Goal: Book appointment/travel/reservation

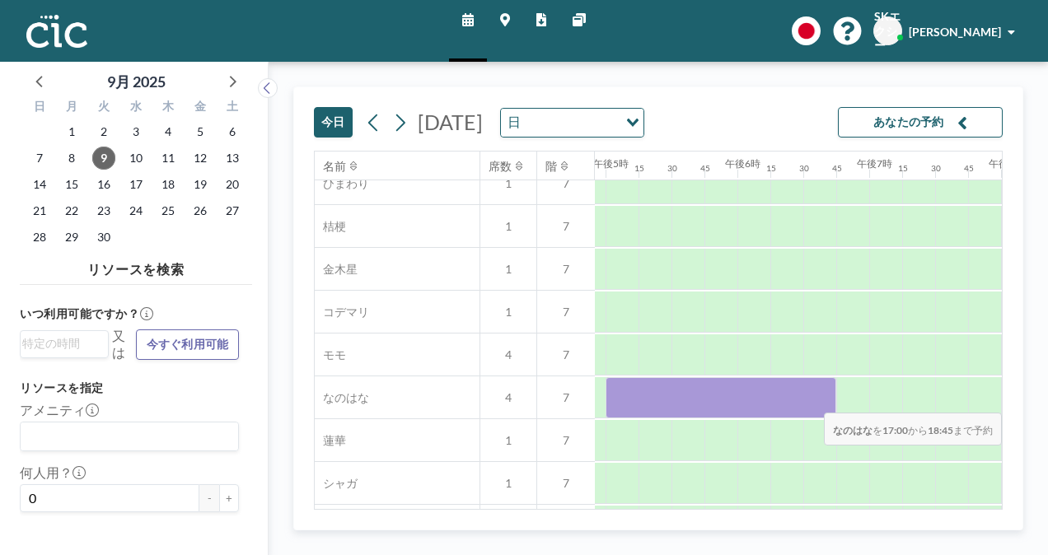
scroll to position [659, 2311]
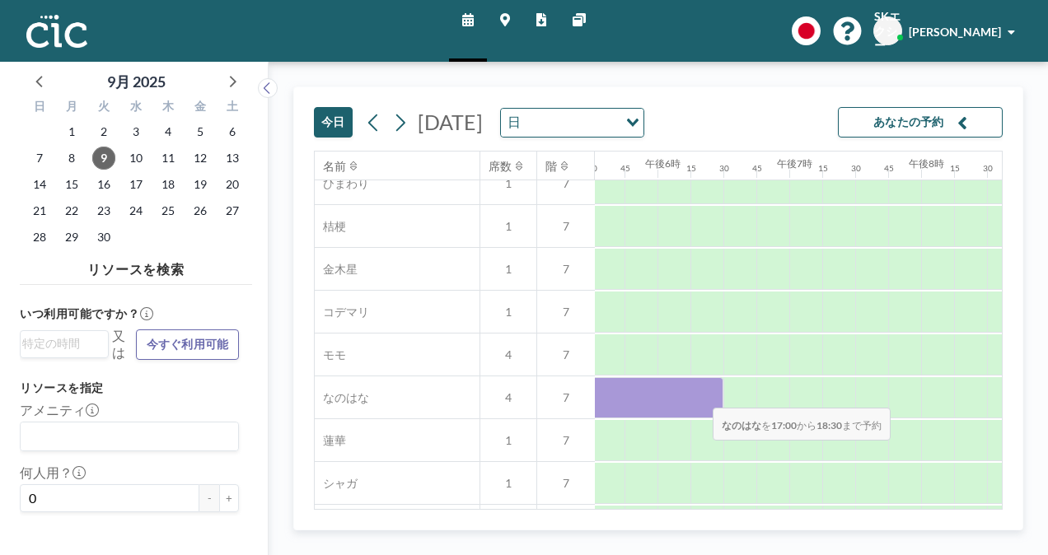
drag, startPoint x: 874, startPoint y: 405, endPoint x: 700, endPoint y: 396, distance: 175.0
click at [700, 396] on div at bounding box center [625, 397] width 198 height 41
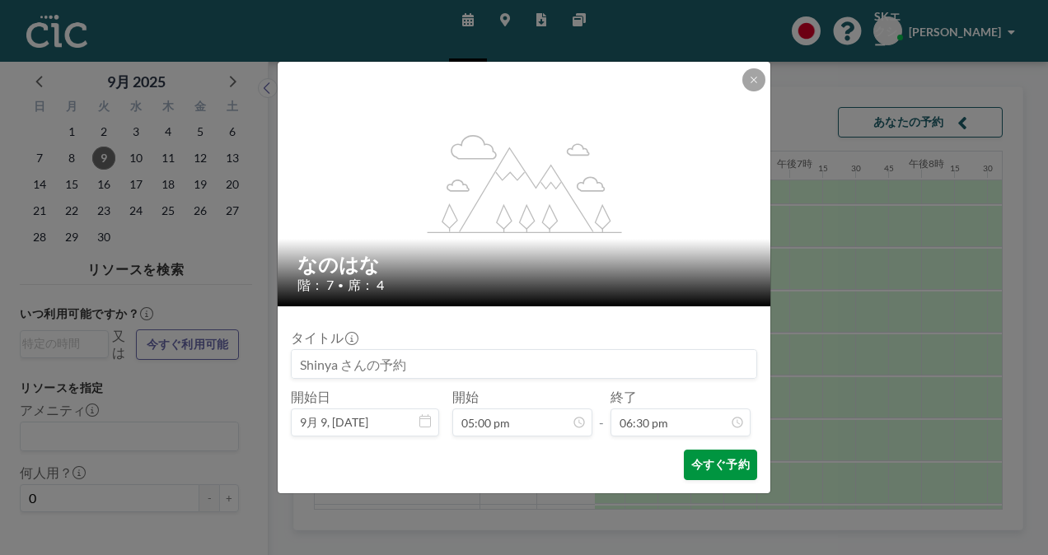
scroll to position [2171, 0]
click at [725, 466] on font "今すぐ予約" at bounding box center [720, 465] width 59 height 16
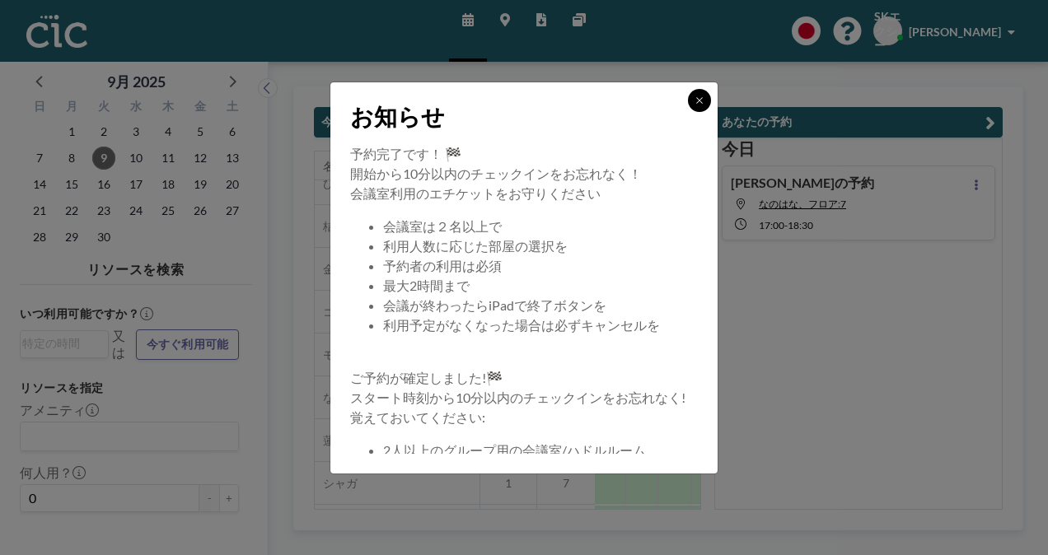
click at [699, 106] on button at bounding box center [699, 100] width 23 height 23
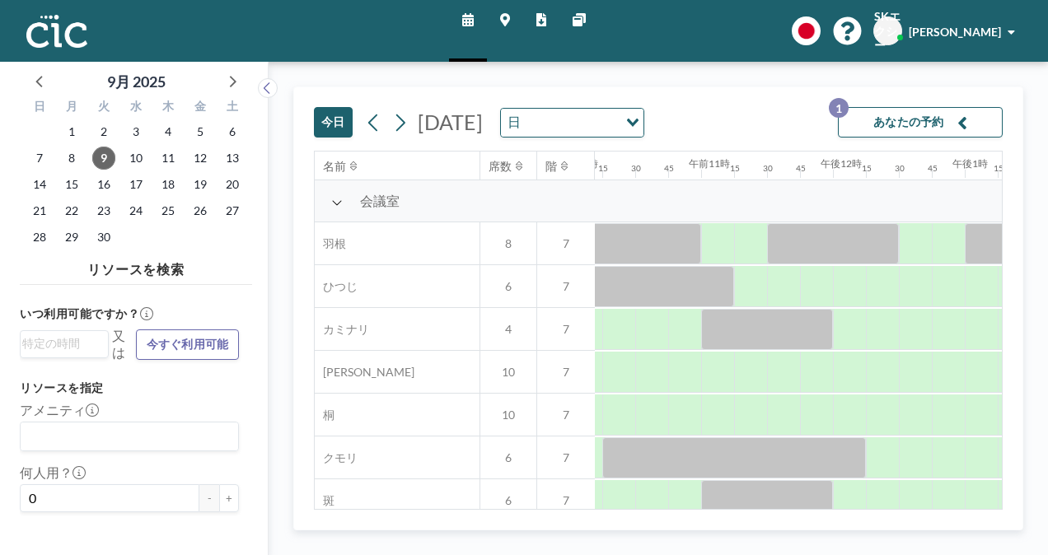
scroll to position [0, 1315]
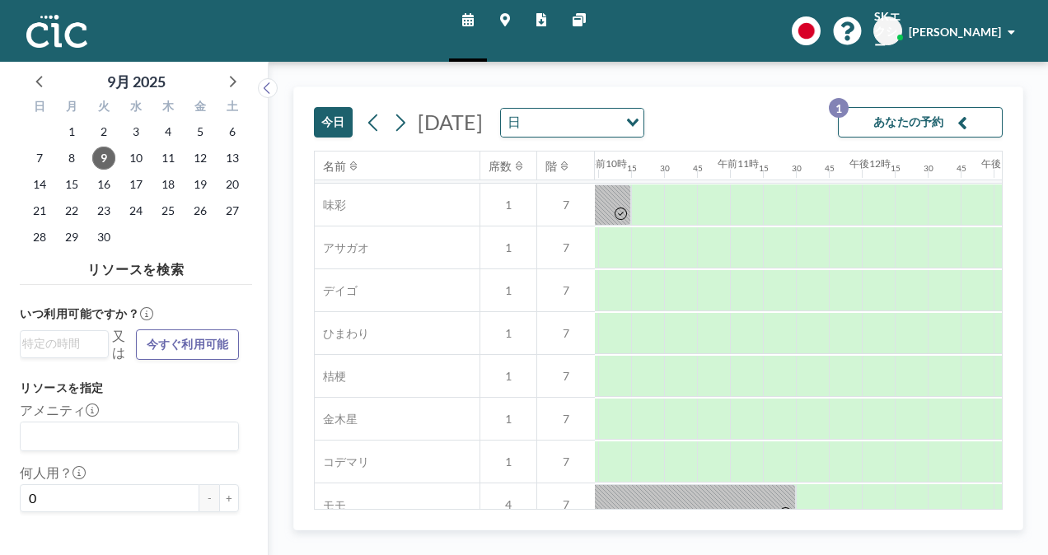
drag, startPoint x: 672, startPoint y: 510, endPoint x: 620, endPoint y: 509, distance: 51.9
click at [620, 509] on div "今日 2025年9月9日火曜日 日 Loading... あなたの予約 1 名前 席数 階 午前12時 15 30 45 午前1時 15 30 45 午前2時…" at bounding box center [658, 309] width 730 height 444
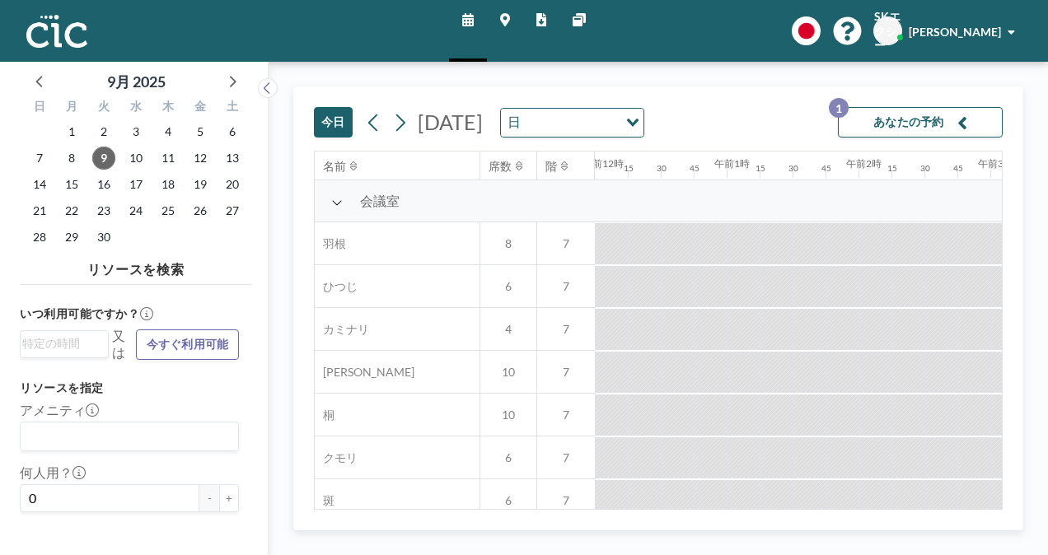
scroll to position [0, 1220]
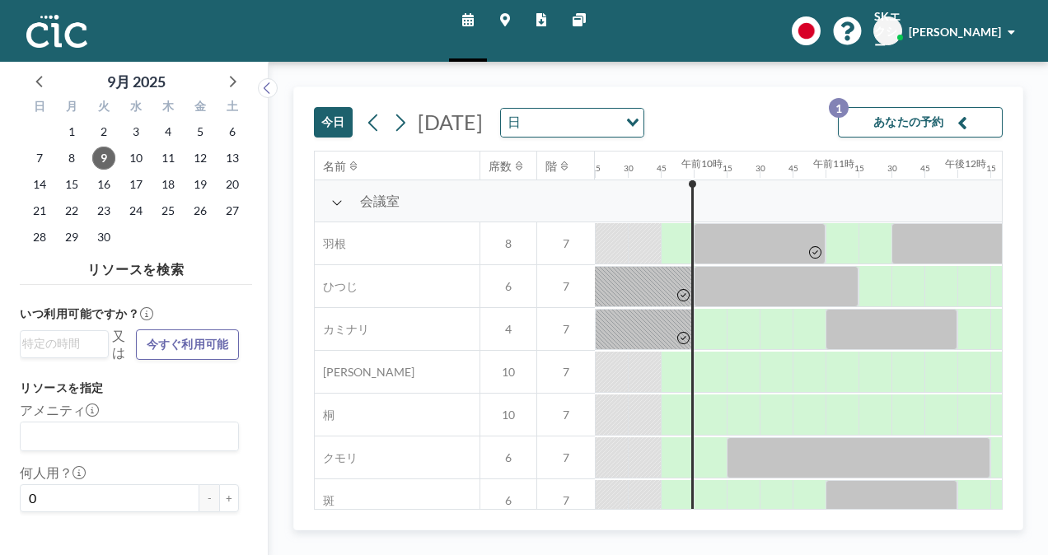
drag, startPoint x: 817, startPoint y: 166, endPoint x: 794, endPoint y: 239, distance: 76.1
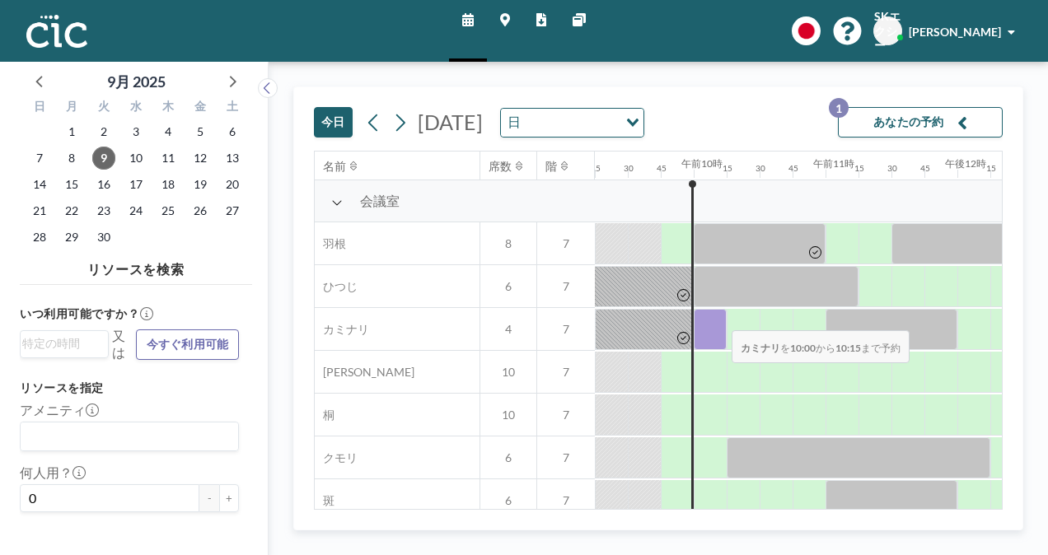
click at [707, 310] on div at bounding box center [710, 329] width 33 height 41
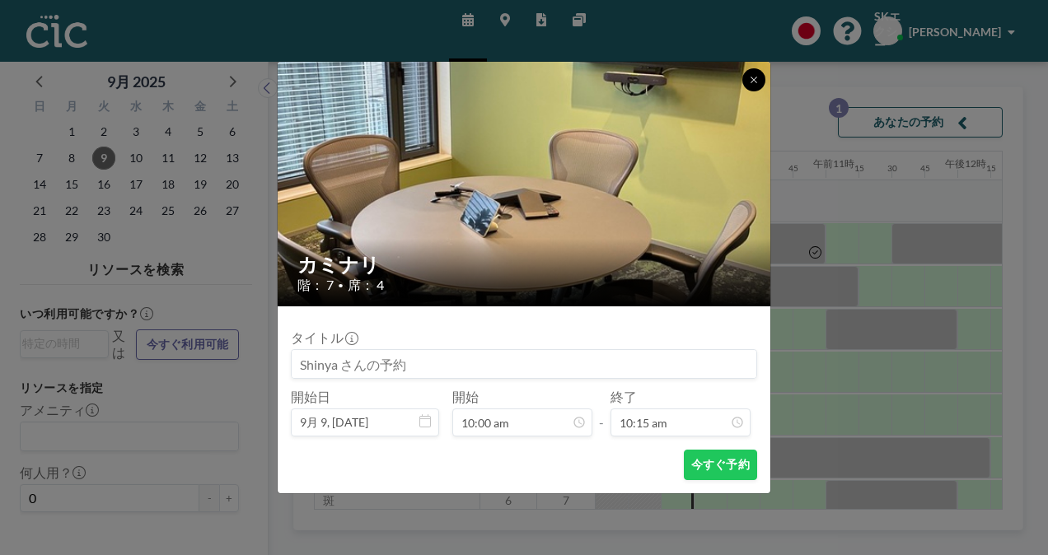
click at [758, 78] on icon at bounding box center [754, 80] width 10 height 10
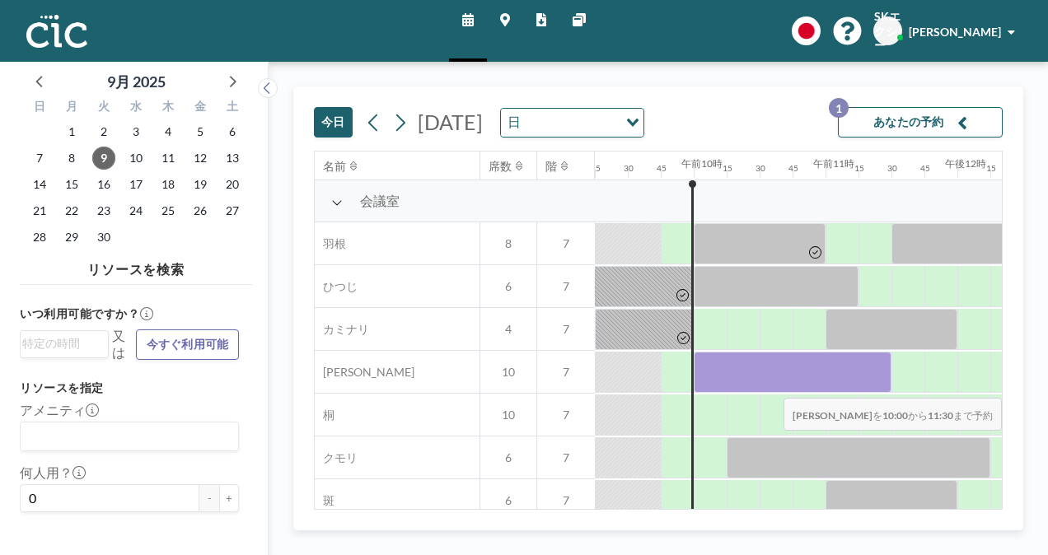
drag, startPoint x: 725, startPoint y: 385, endPoint x: 862, endPoint y: 386, distance: 136.8
click at [862, 386] on div at bounding box center [793, 372] width 198 height 41
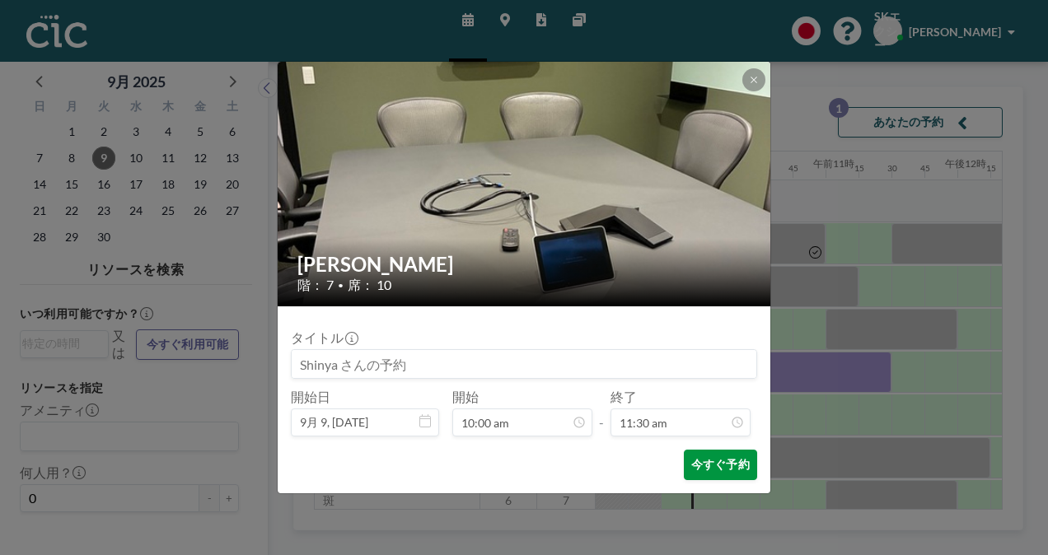
click at [719, 466] on font "今すぐ予約" at bounding box center [720, 465] width 59 height 16
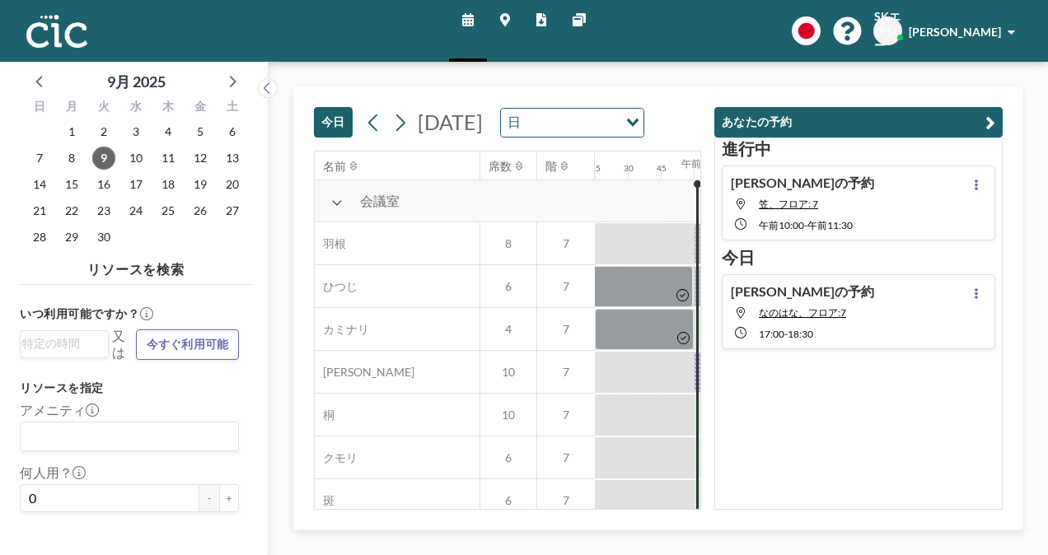
drag, startPoint x: 710, startPoint y: 363, endPoint x: 822, endPoint y: 415, distance: 122.8
click at [822, 415] on div "進行中 Shinya さんの予約 笠、フロア: 7 午 前10:00 - 午前11:30 今日 Shinya さんの予約 なのはな、フロア:7 17 :00 …" at bounding box center [859, 324] width 288 height 373
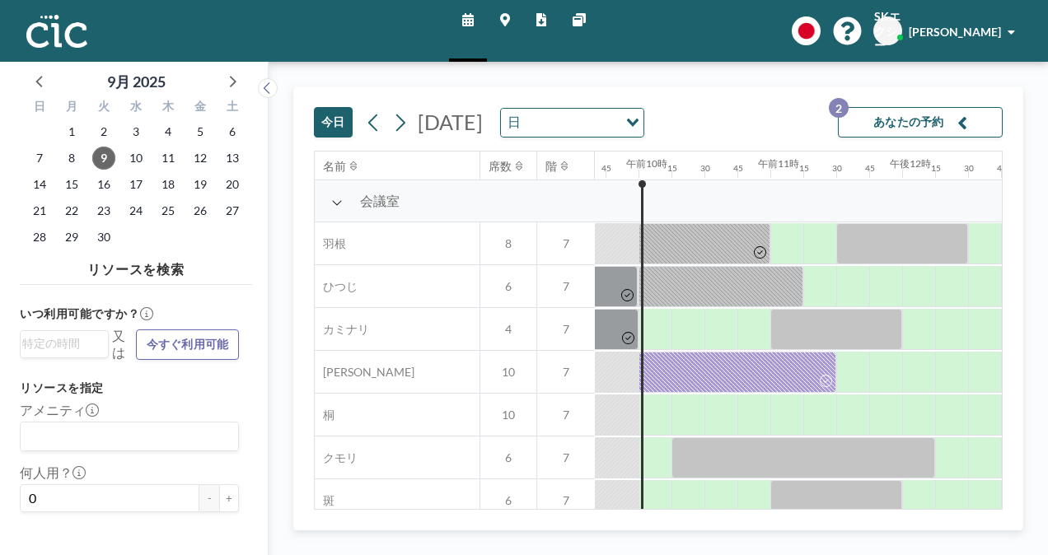
scroll to position [0, 1393]
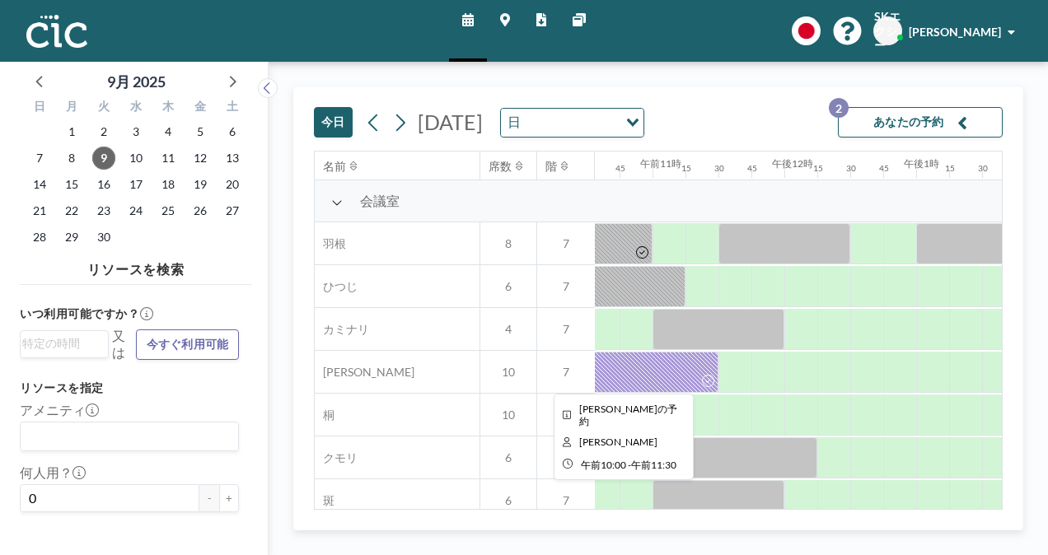
click at [694, 371] on div at bounding box center [620, 372] width 198 height 41
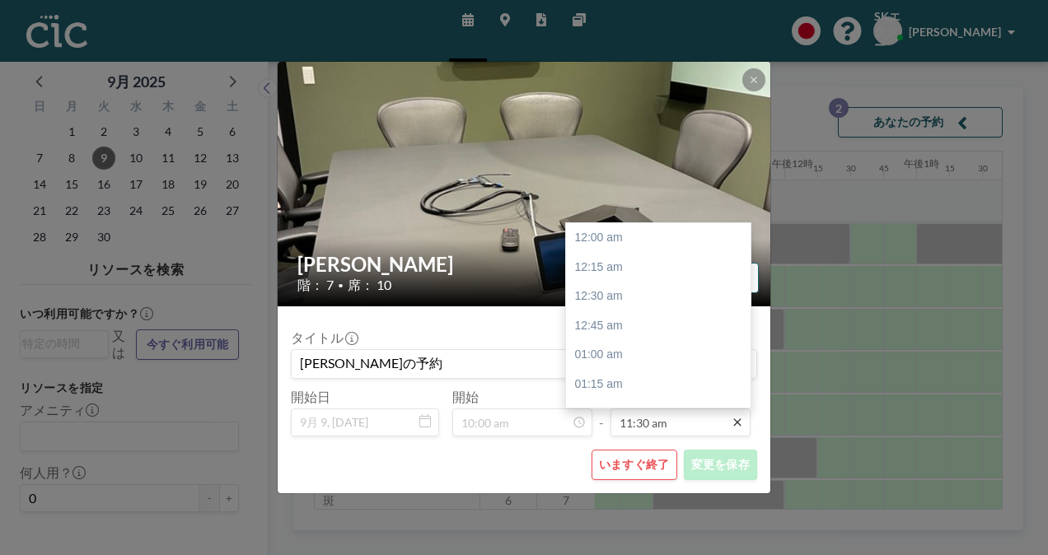
scroll to position [1349, 0]
click at [671, 300] on div "午後12時00分" at bounding box center [662, 298] width 193 height 30
type input "12:00 pm"
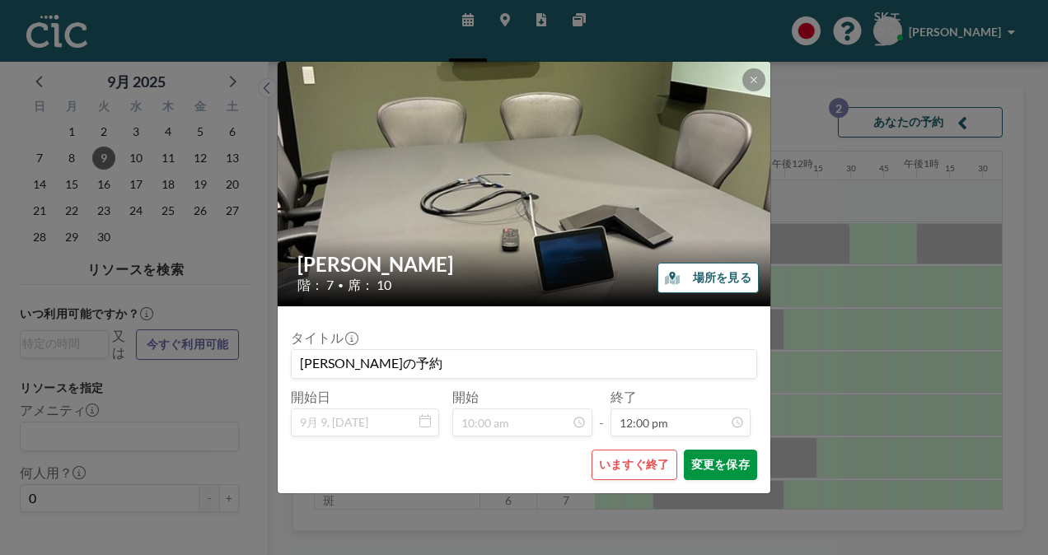
scroll to position [1409, 0]
click at [731, 470] on font "変更を保存" at bounding box center [720, 465] width 59 height 16
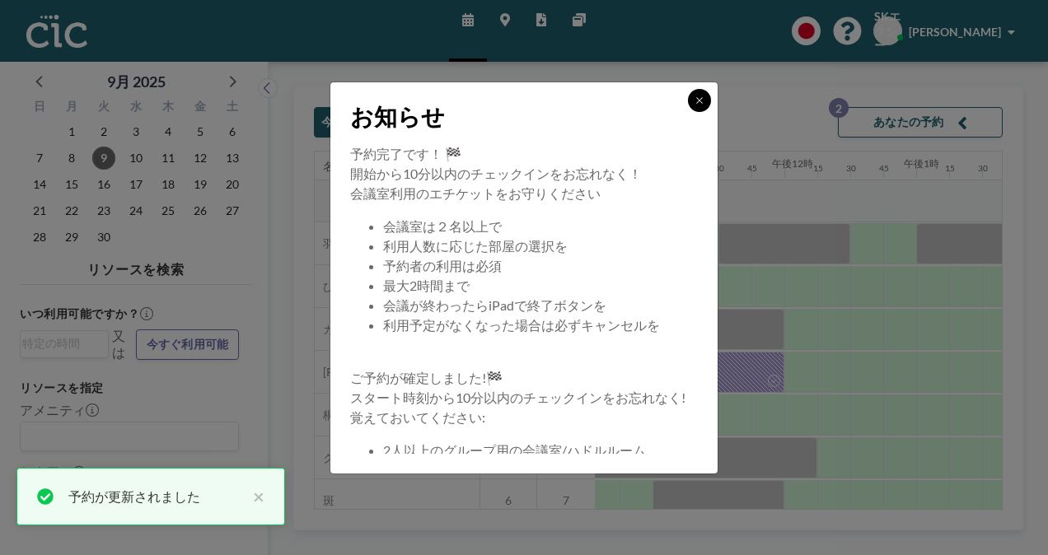
click at [706, 101] on button at bounding box center [699, 100] width 23 height 23
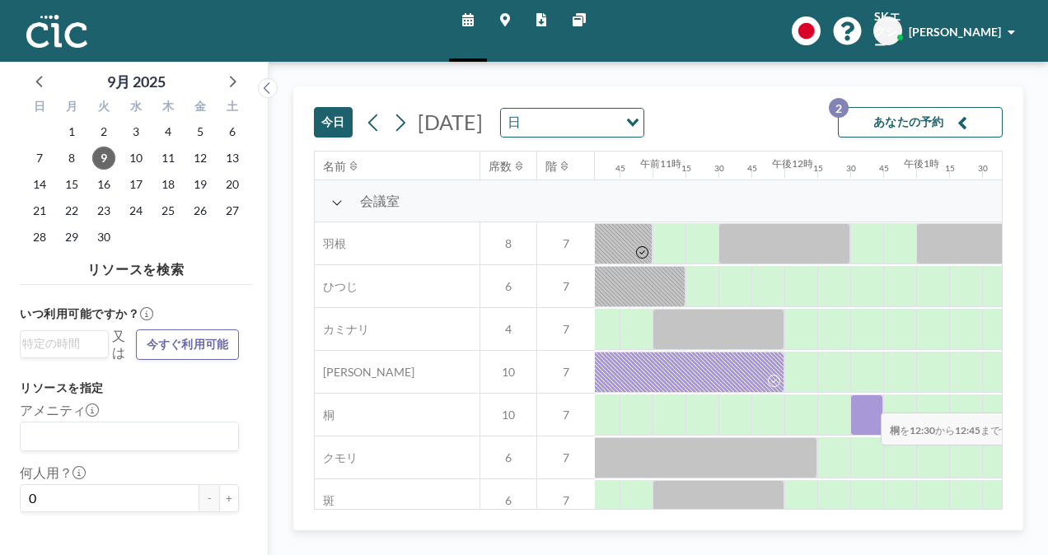
click at [868, 401] on div at bounding box center [867, 415] width 33 height 41
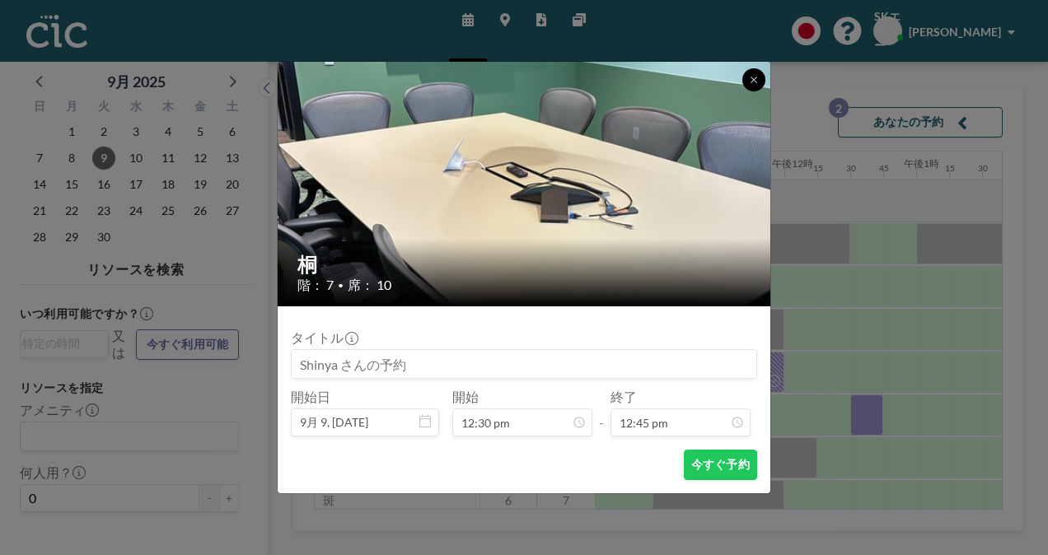
click at [751, 81] on icon at bounding box center [754, 80] width 10 height 10
